Goal: Task Accomplishment & Management: Manage account settings

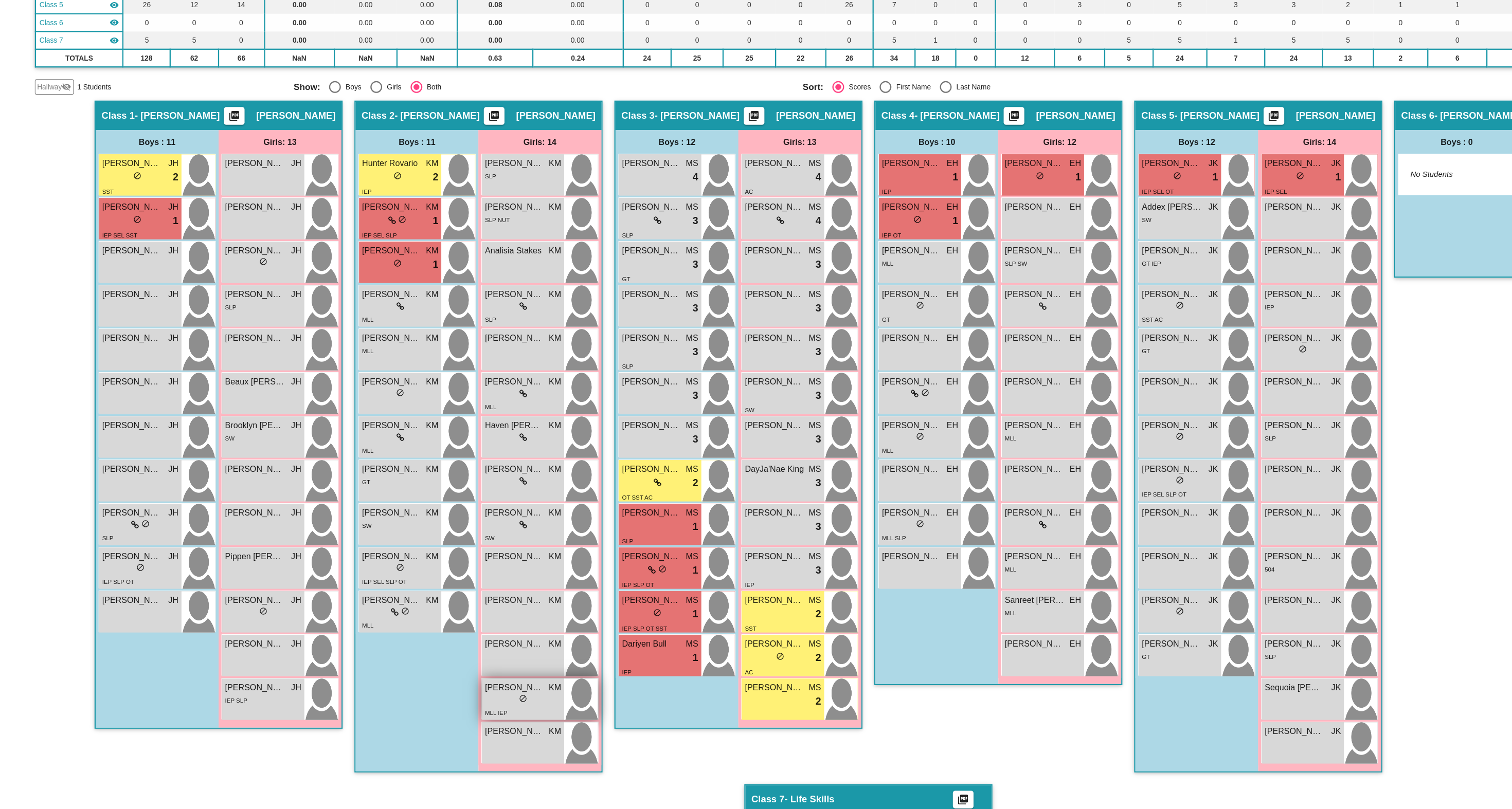
scroll to position [116, 0]
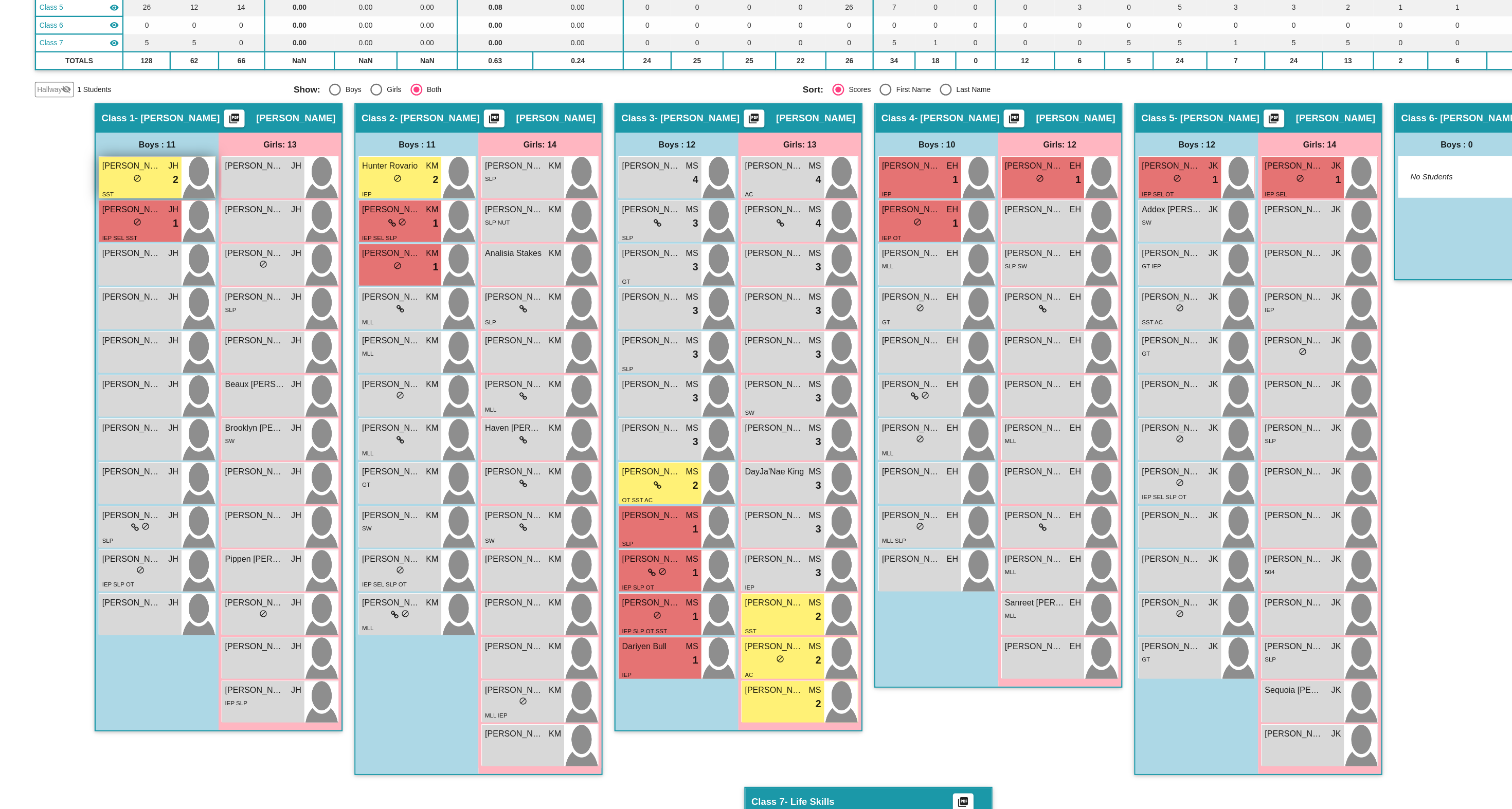
click at [107, 263] on div "lock do_not_disturb_alt 2" at bounding box center [122, 261] width 66 height 13
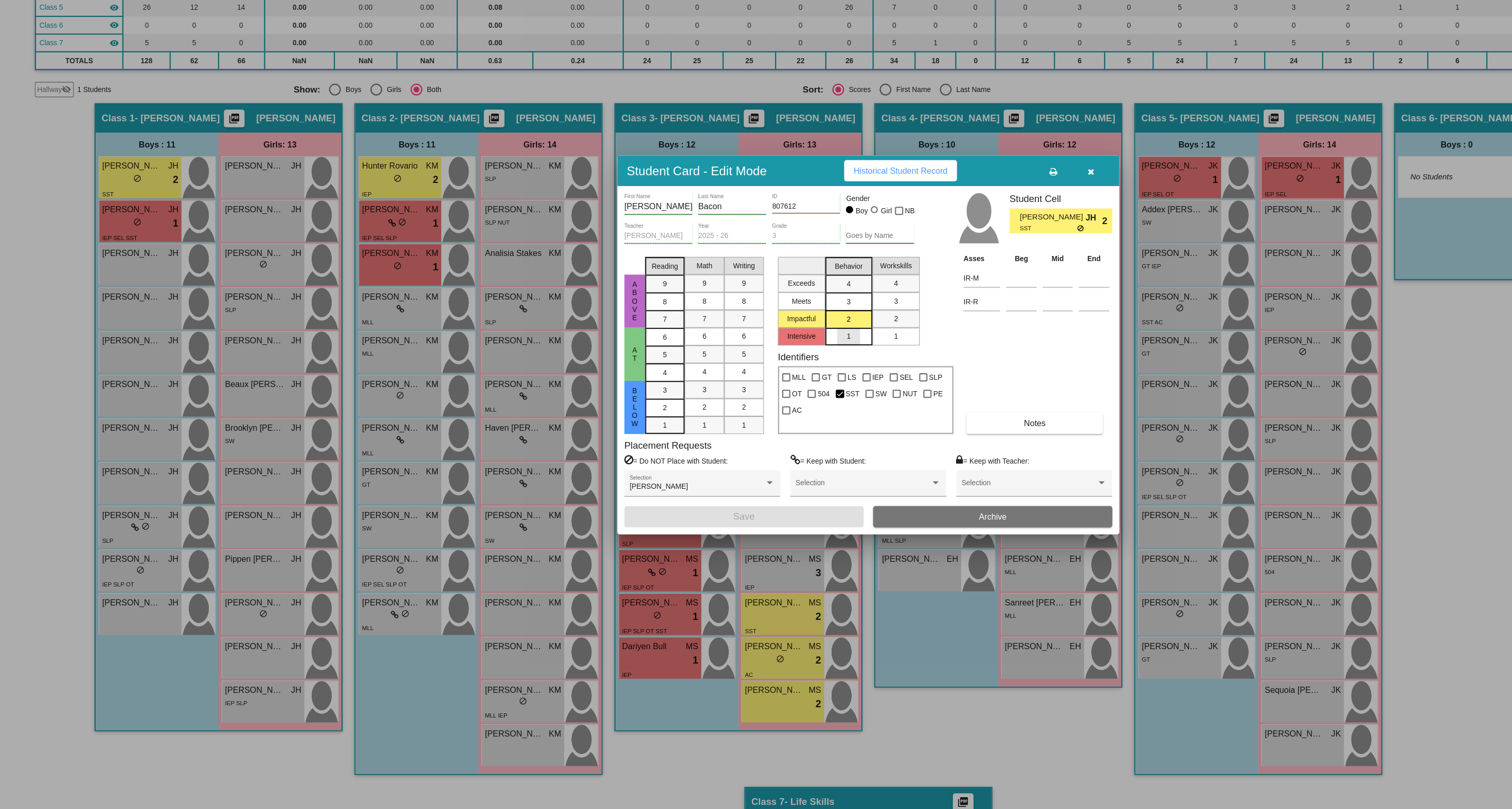
click at [745, 397] on div "1" at bounding box center [739, 397] width 20 height 15
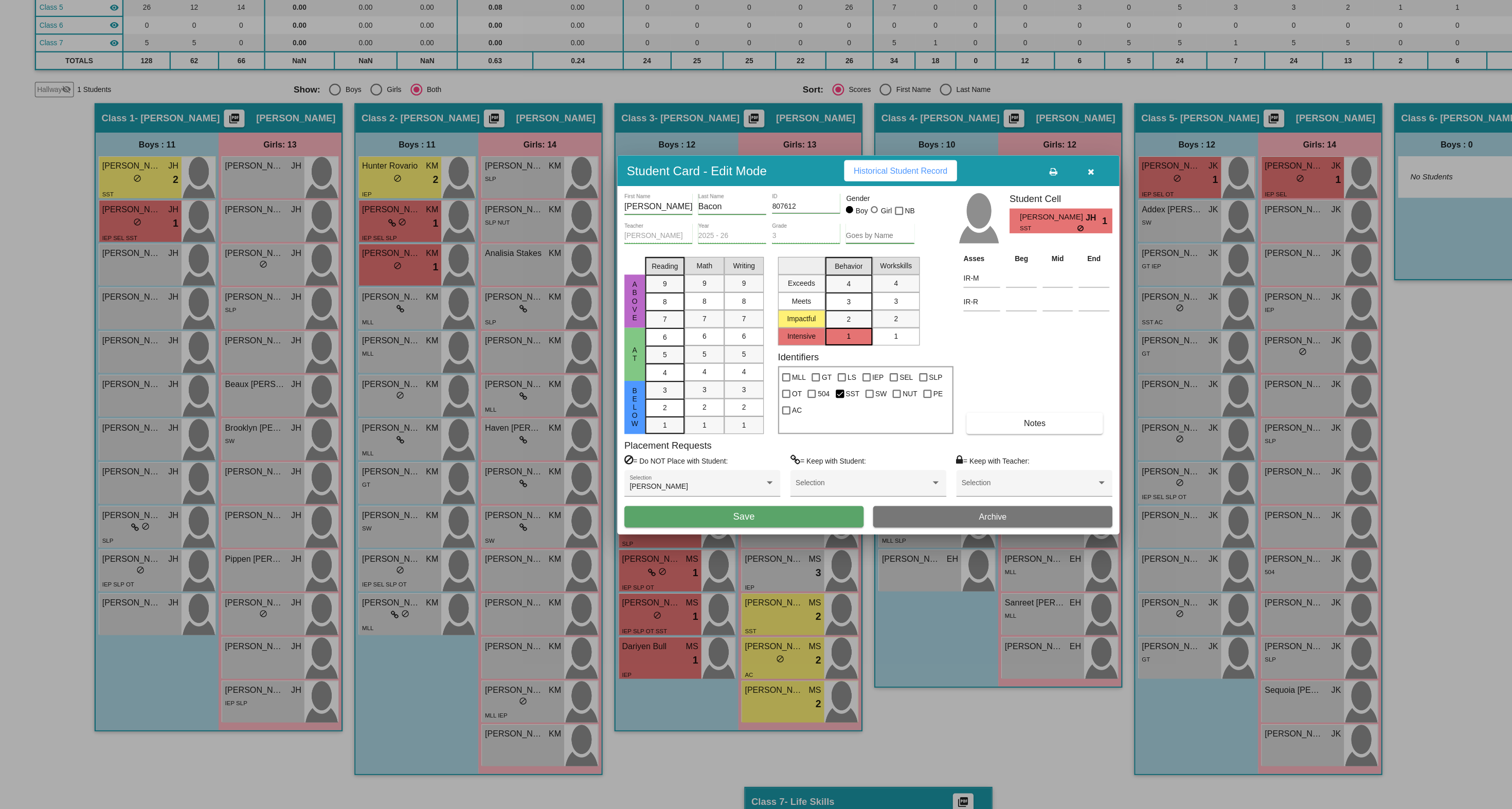
click at [687, 552] on button "Save" at bounding box center [647, 554] width 208 height 19
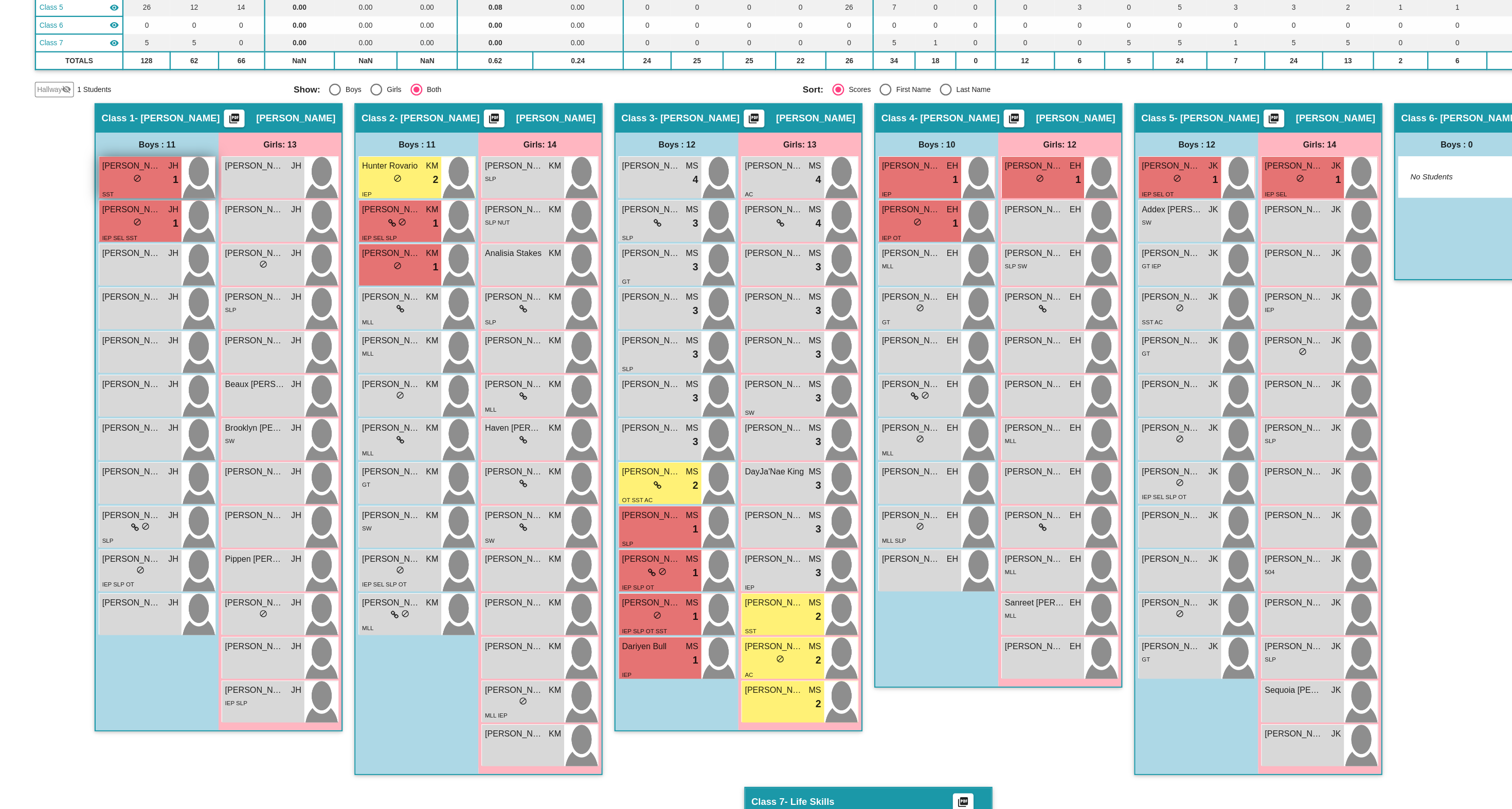
click at [127, 266] on div "lock do_not_disturb_alt 1" at bounding box center [122, 261] width 66 height 13
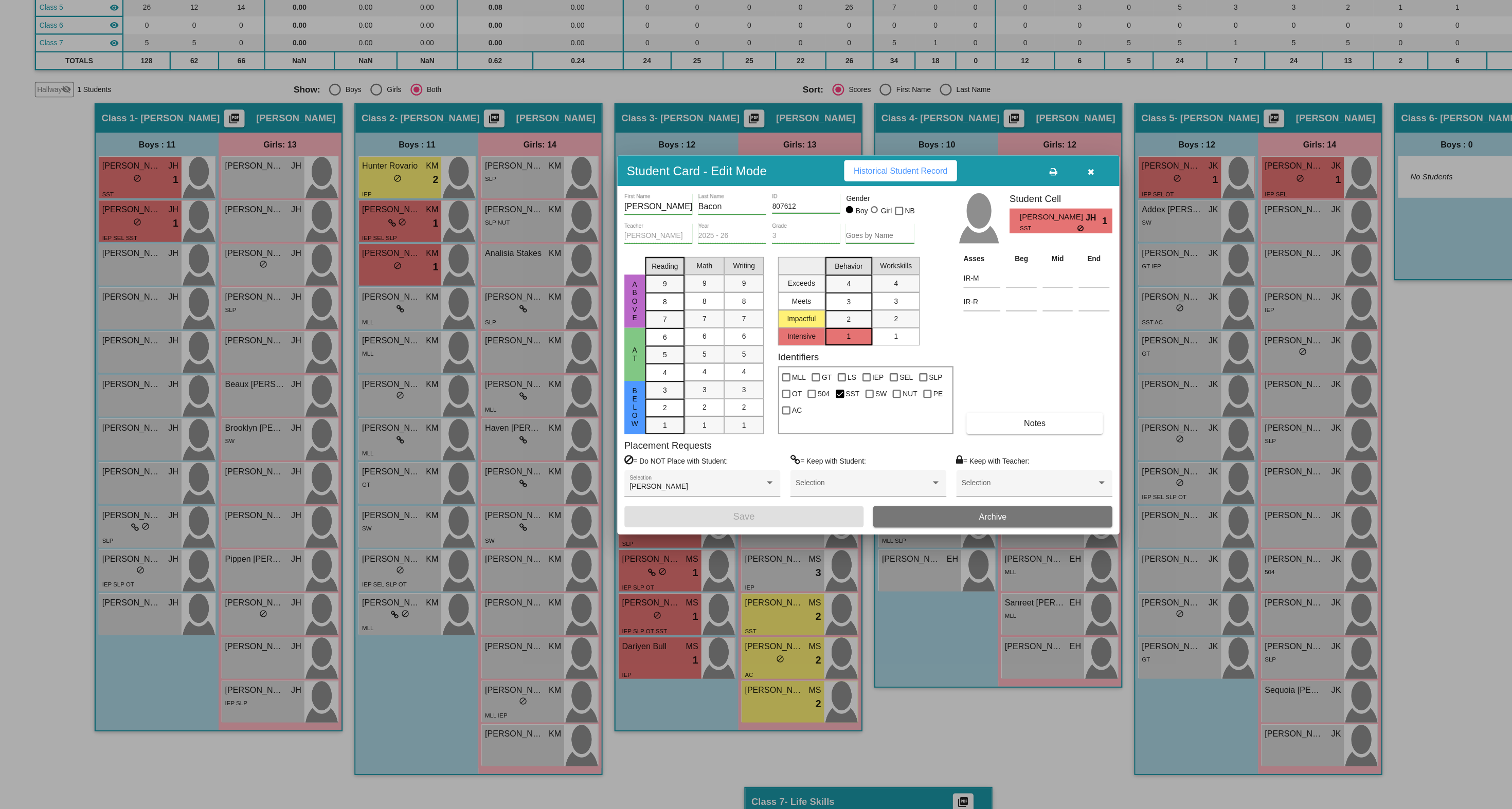
click at [703, 380] on mat-selection-list "Exceeds Meets Impactful Intensive" at bounding box center [698, 364] width 41 height 81
click at [736, 390] on div "1" at bounding box center [739, 397] width 20 height 15
click at [737, 381] on div "2" at bounding box center [739, 383] width 20 height 15
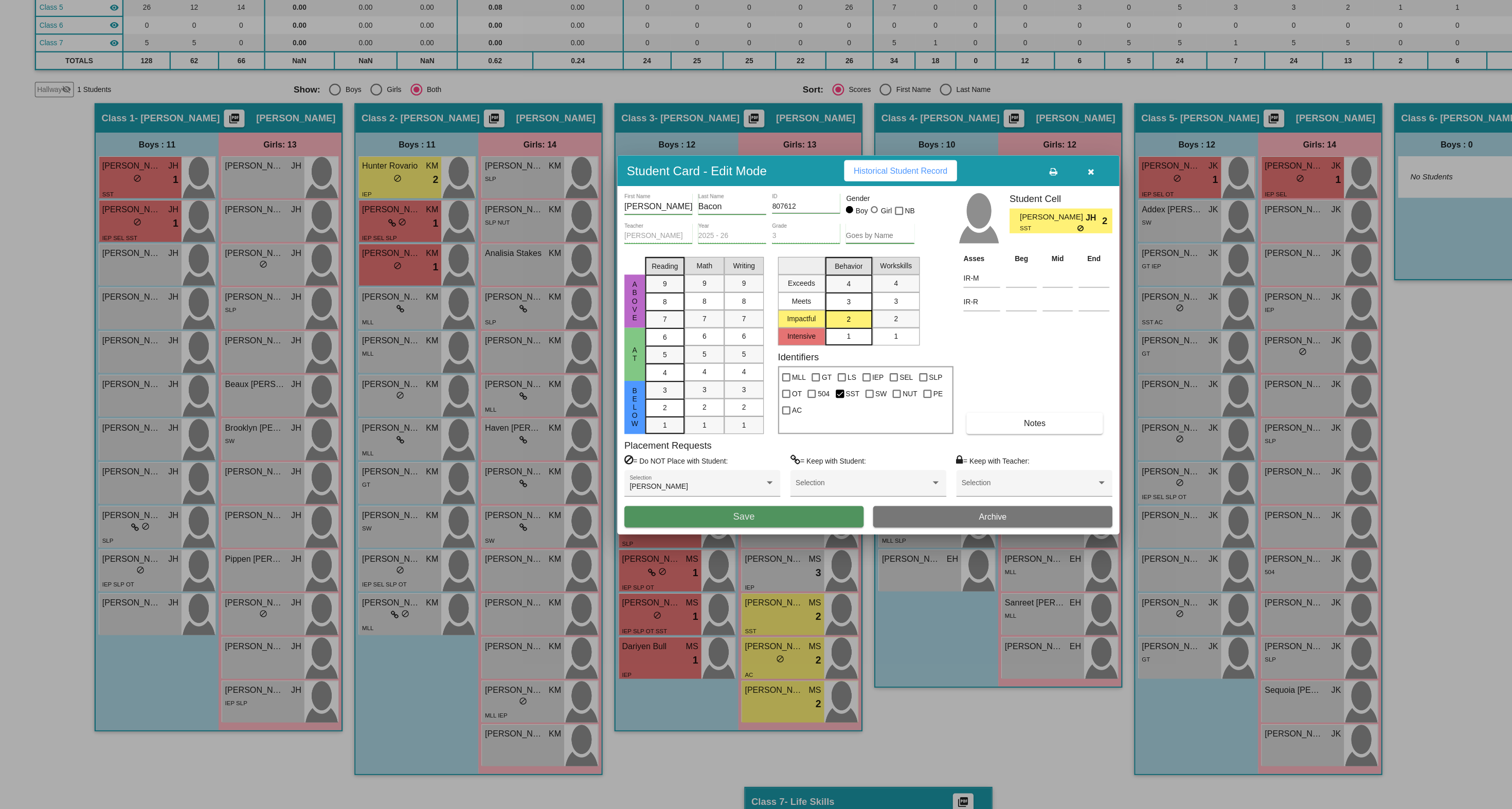
click at [710, 545] on button "Save" at bounding box center [647, 554] width 208 height 19
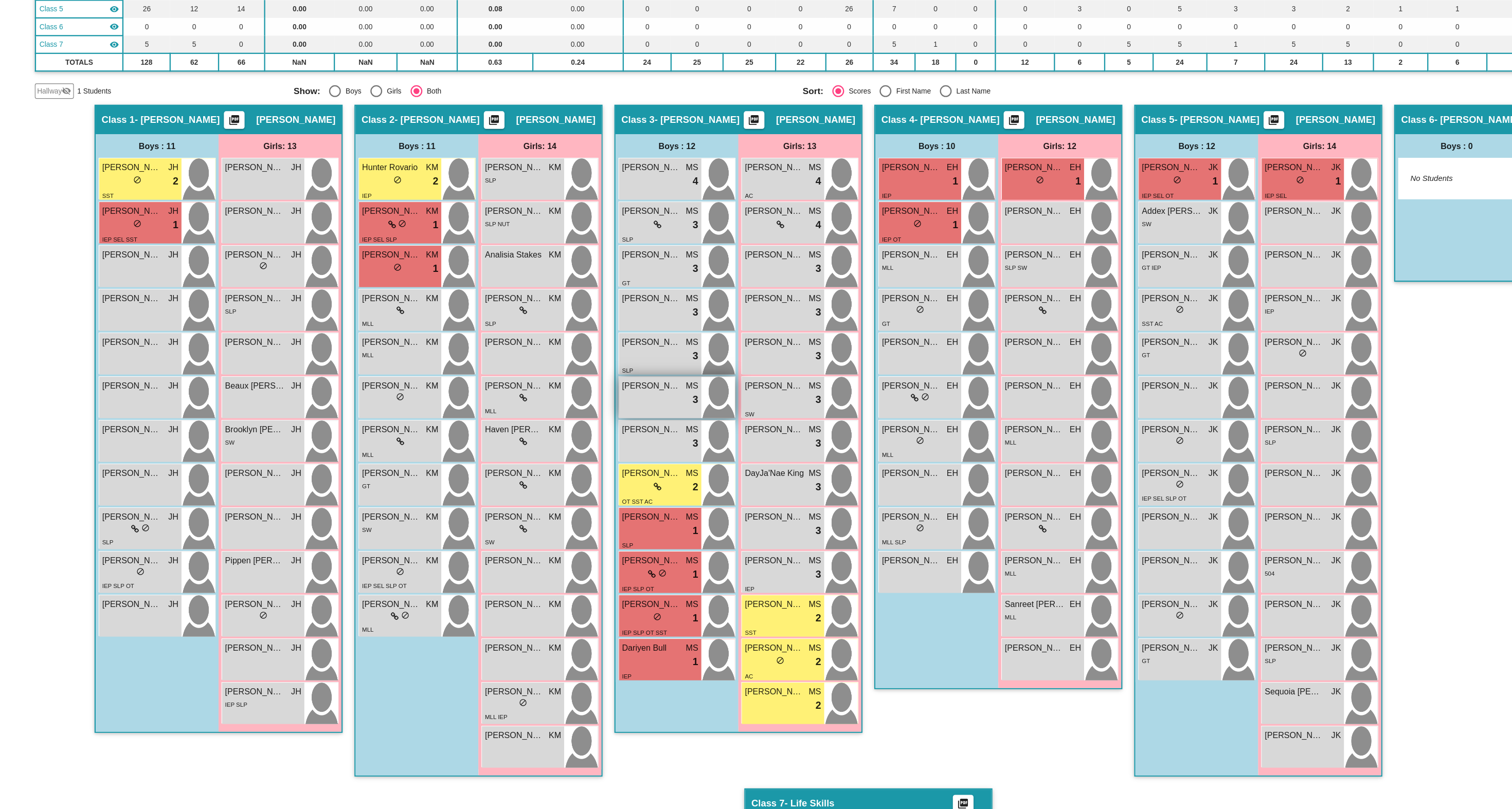
scroll to position [104, 0]
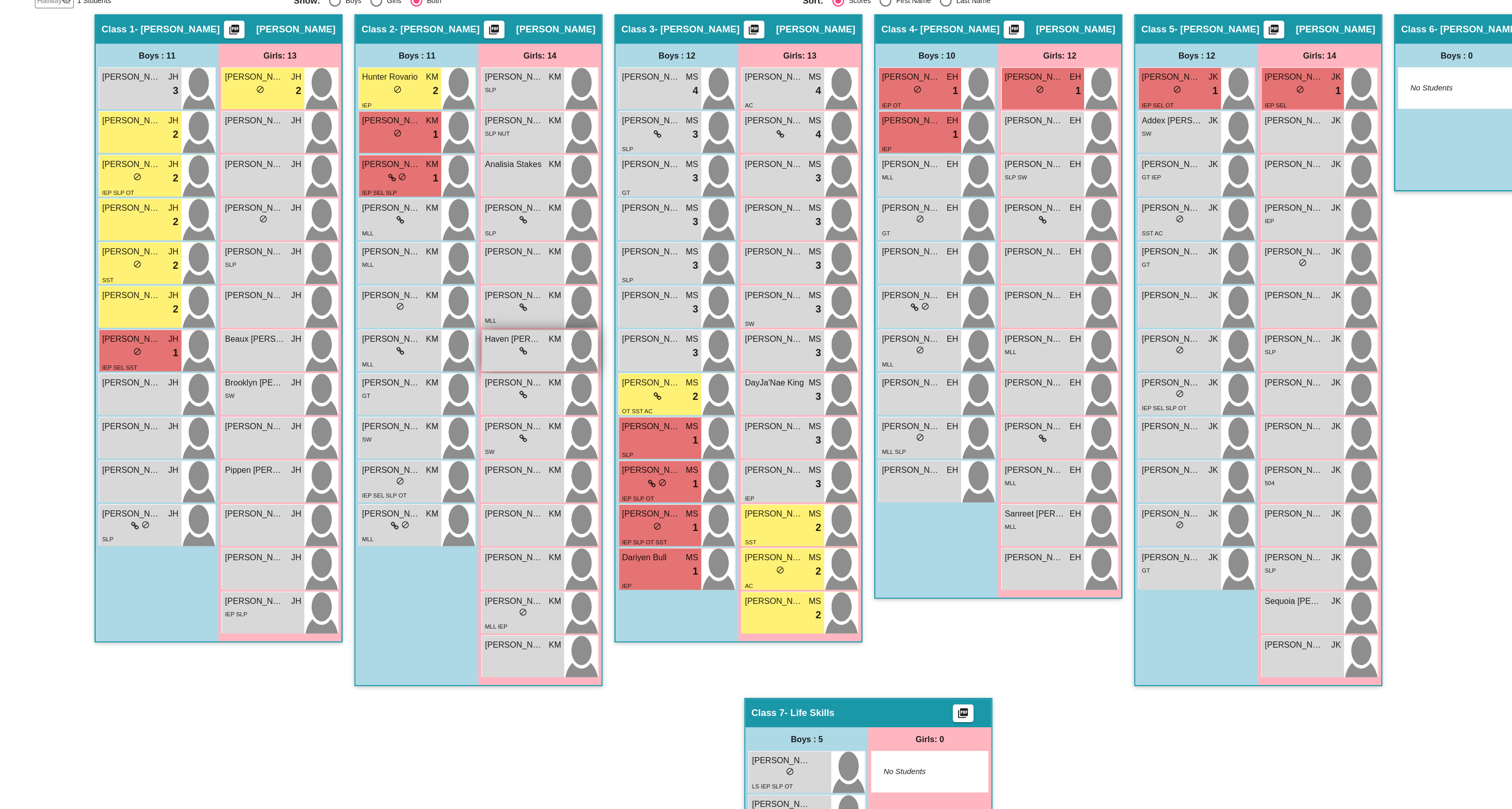
scroll to position [194, 0]
